Goal: Transaction & Acquisition: Purchase product/service

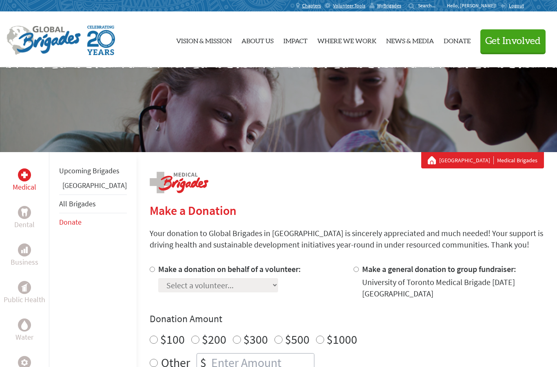
click at [36, 221] on div "Dental" at bounding box center [25, 218] width 46 height 38
click at [33, 221] on p "Dental" at bounding box center [24, 224] width 20 height 11
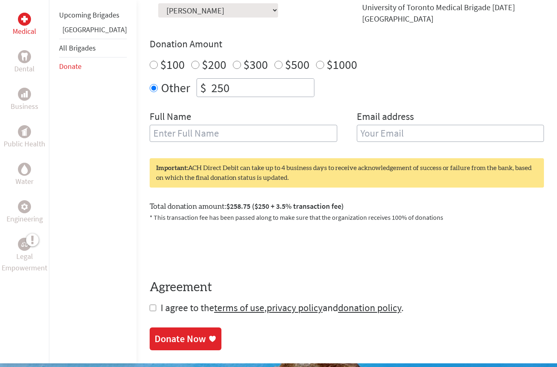
scroll to position [275, 0]
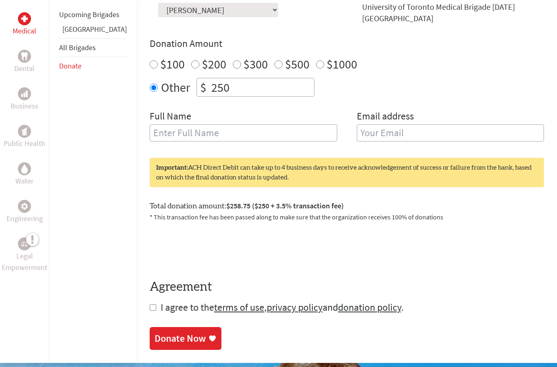
click at [245, 201] on span "$258.75 ($250 + 3.5% transaction fee)" at bounding box center [284, 205] width 117 height 9
click at [192, 124] on input "text" at bounding box center [244, 132] width 188 height 17
type input "[PERSON_NAME]"
click at [408, 124] on input "email" at bounding box center [451, 132] width 188 height 17
type input "[EMAIL_ADDRESS][DOMAIN_NAME]"
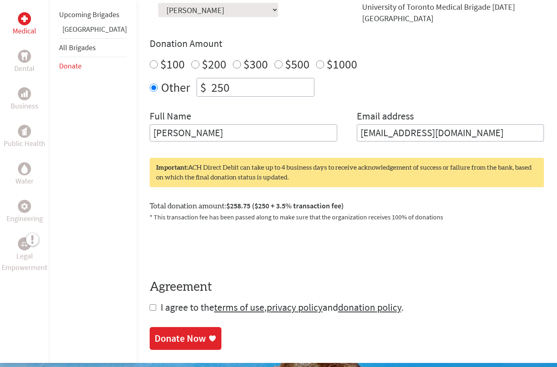
click at [168, 295] on form "Make a donation on behalf of a volunteer: Select a volunteer... [PERSON_NAME] […" at bounding box center [347, 151] width 394 height 326
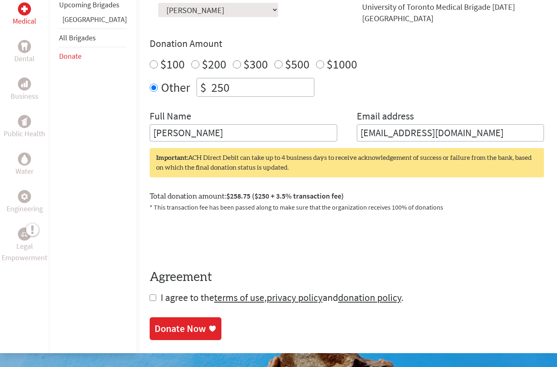
click at [150, 287] on form "Make a donation on behalf of a volunteer: Select a volunteer... [PERSON_NAME] […" at bounding box center [347, 146] width 394 height 316
click at [150, 294] on input "checkbox" at bounding box center [153, 297] width 7 height 7
checkbox input "true"
click at [150, 318] on link "Donate Now" at bounding box center [186, 329] width 72 height 23
